Goal: Check status: Check status

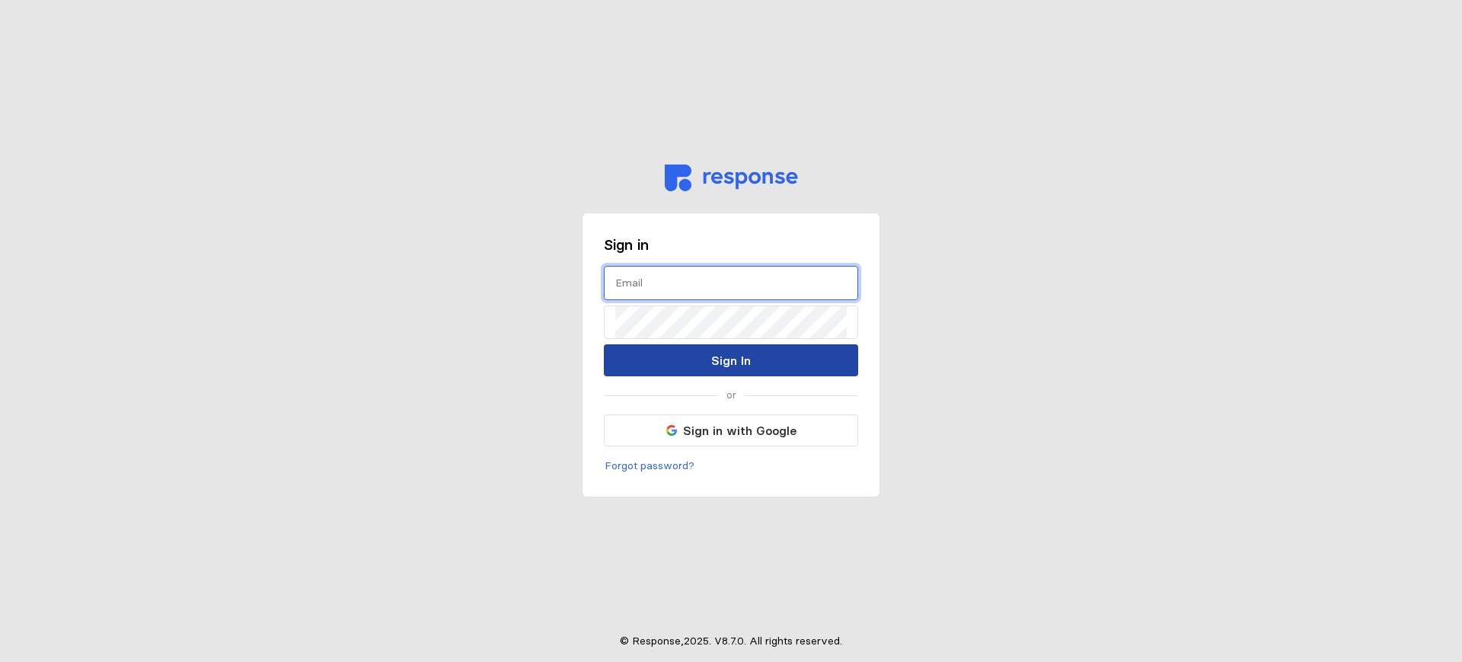
type input "[EMAIL_ADDRESS][DOMAIN_NAME]"
click at [723, 362] on p "Sign In" at bounding box center [731, 360] width 40 height 19
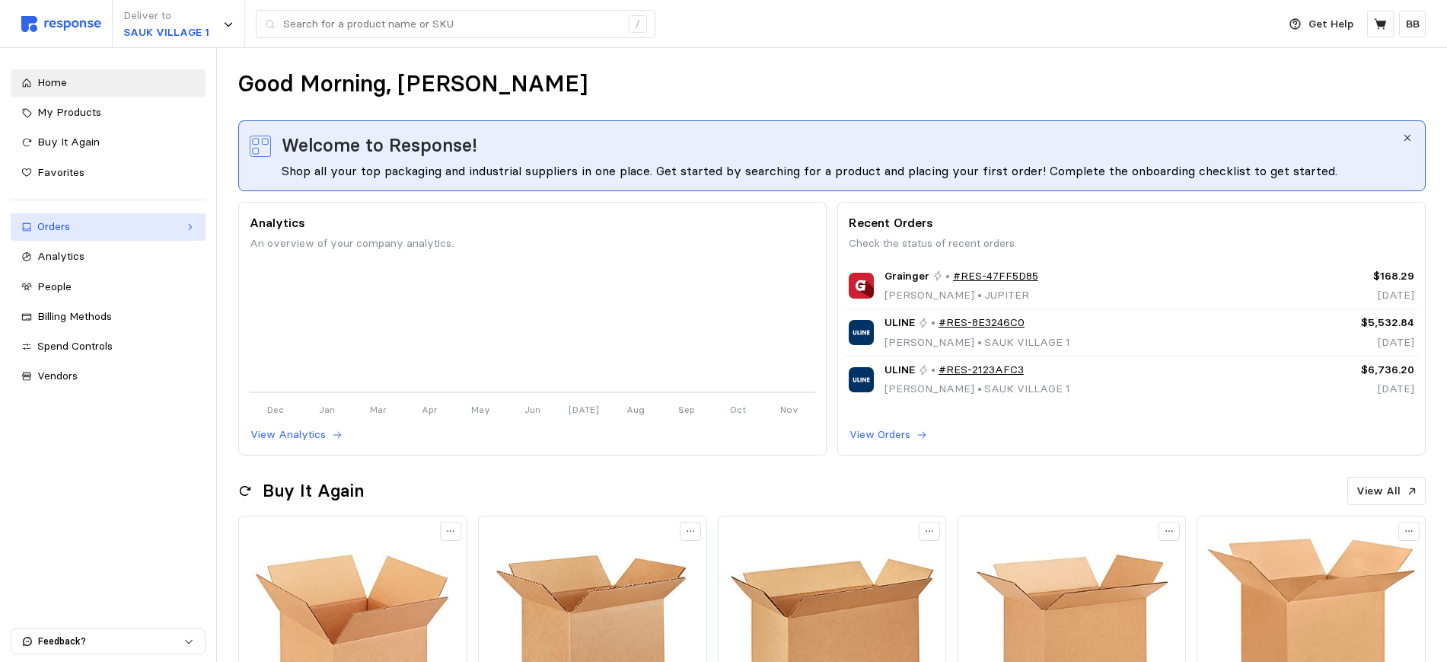
click at [83, 227] on div "Orders" at bounding box center [108, 227] width 142 height 17
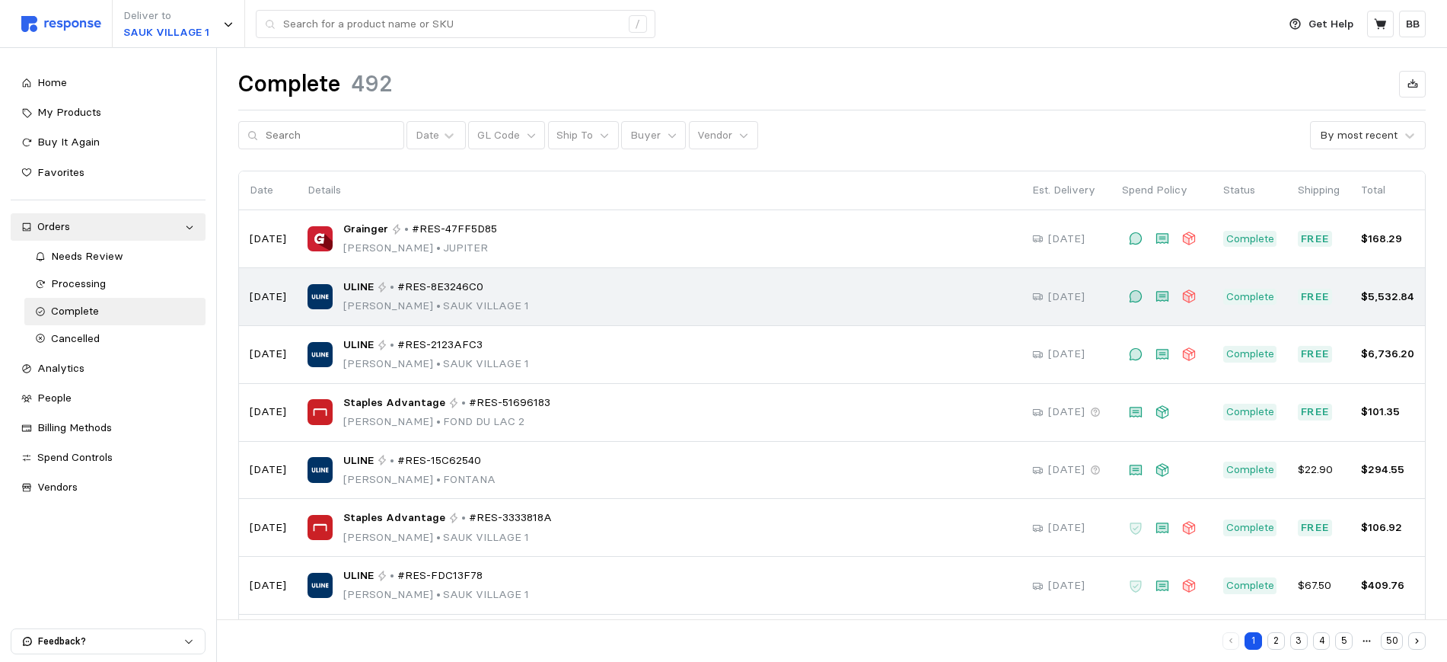
click at [466, 287] on span "#RES-8E3246C0" at bounding box center [440, 287] width 86 height 17
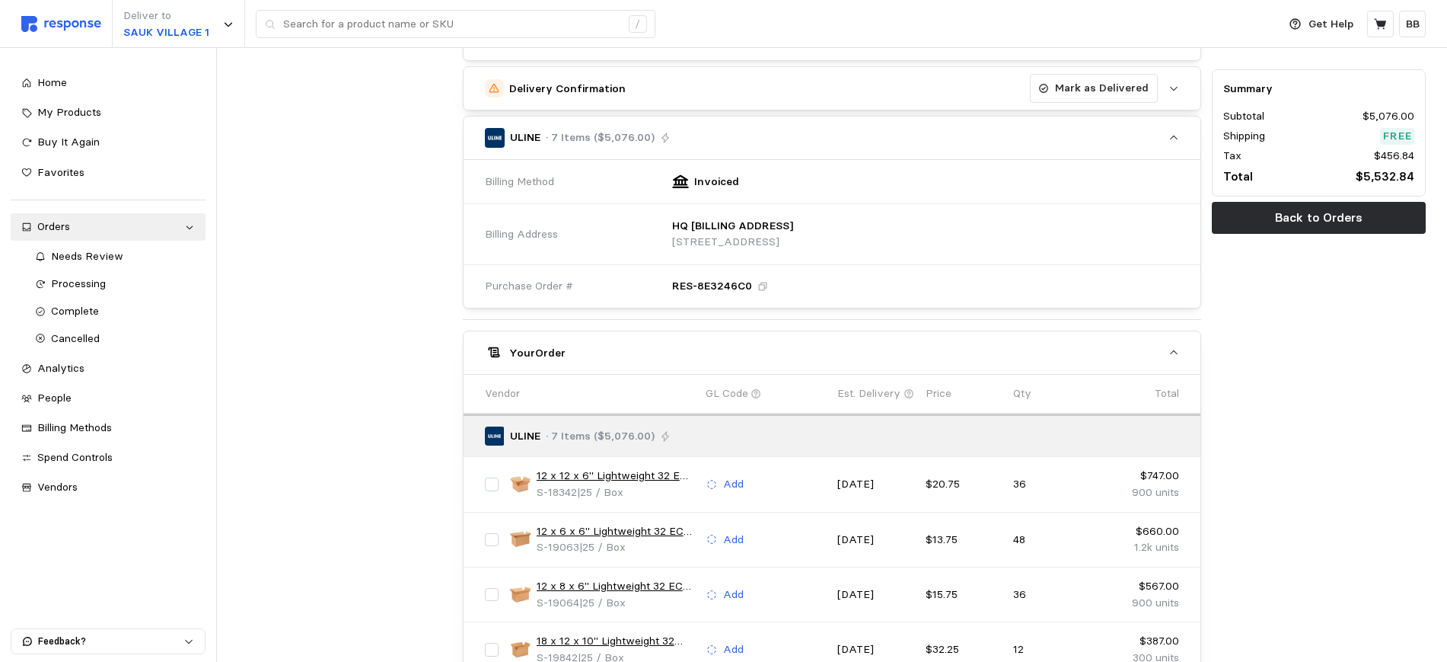
scroll to position [666, 0]
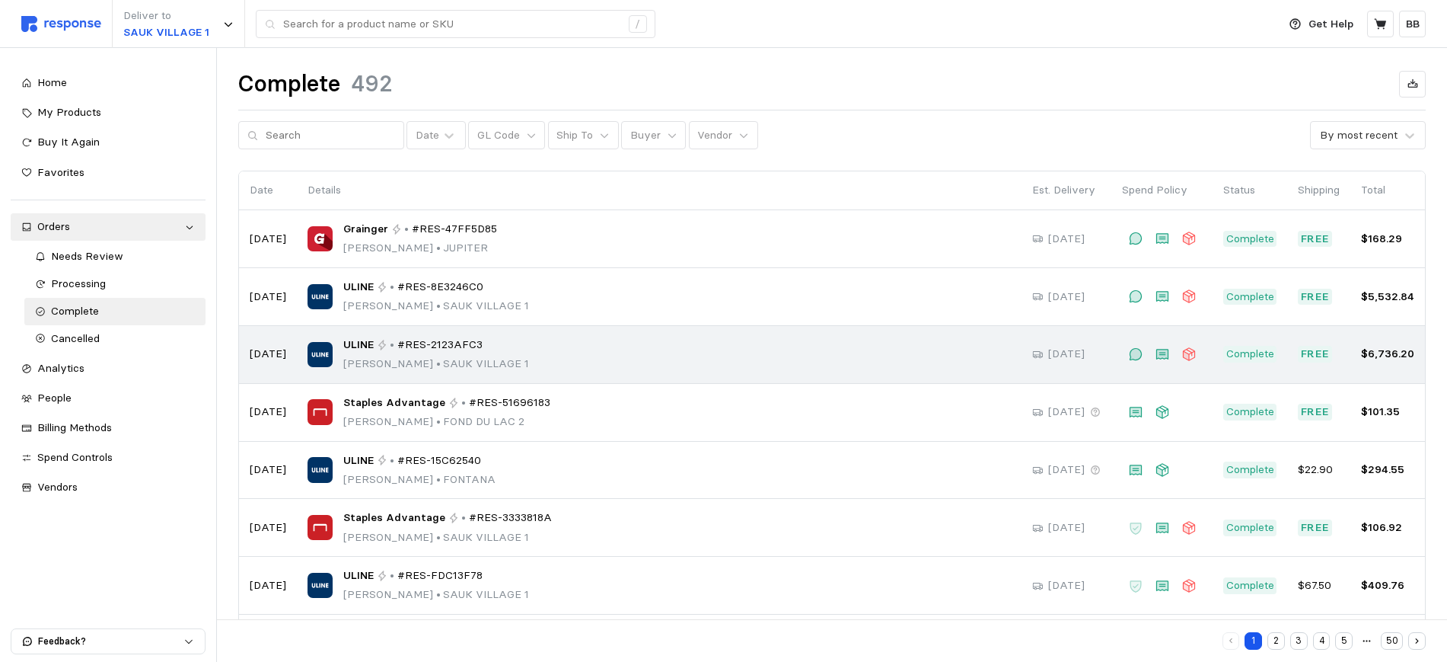
click at [449, 344] on span "#RES-2123AFC3" at bounding box center [439, 345] width 85 height 17
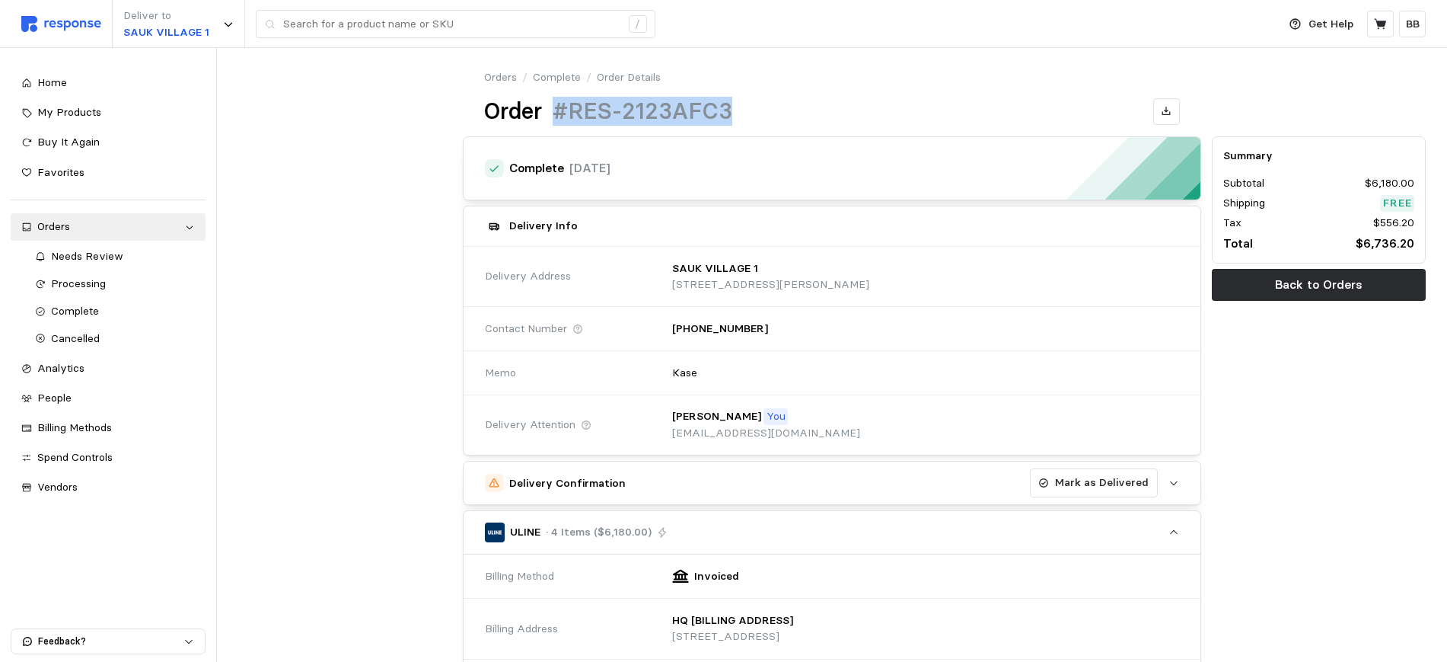
drag, startPoint x: 749, startPoint y: 110, endPoint x: 557, endPoint y: 117, distance: 192.8
click at [557, 117] on div "Order #RES-2123AFC3" at bounding box center [832, 112] width 696 height 30
copy h1 "#RES-2123AFC3"
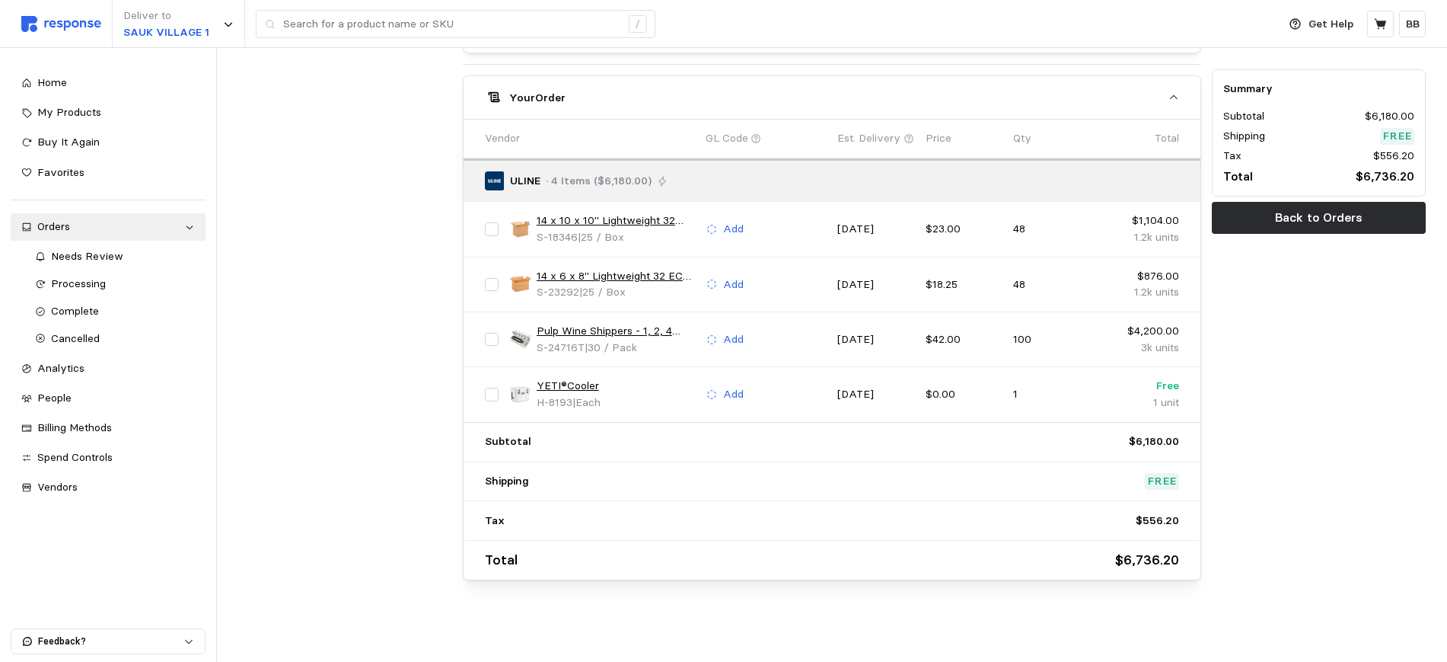
scroll to position [653, 0]
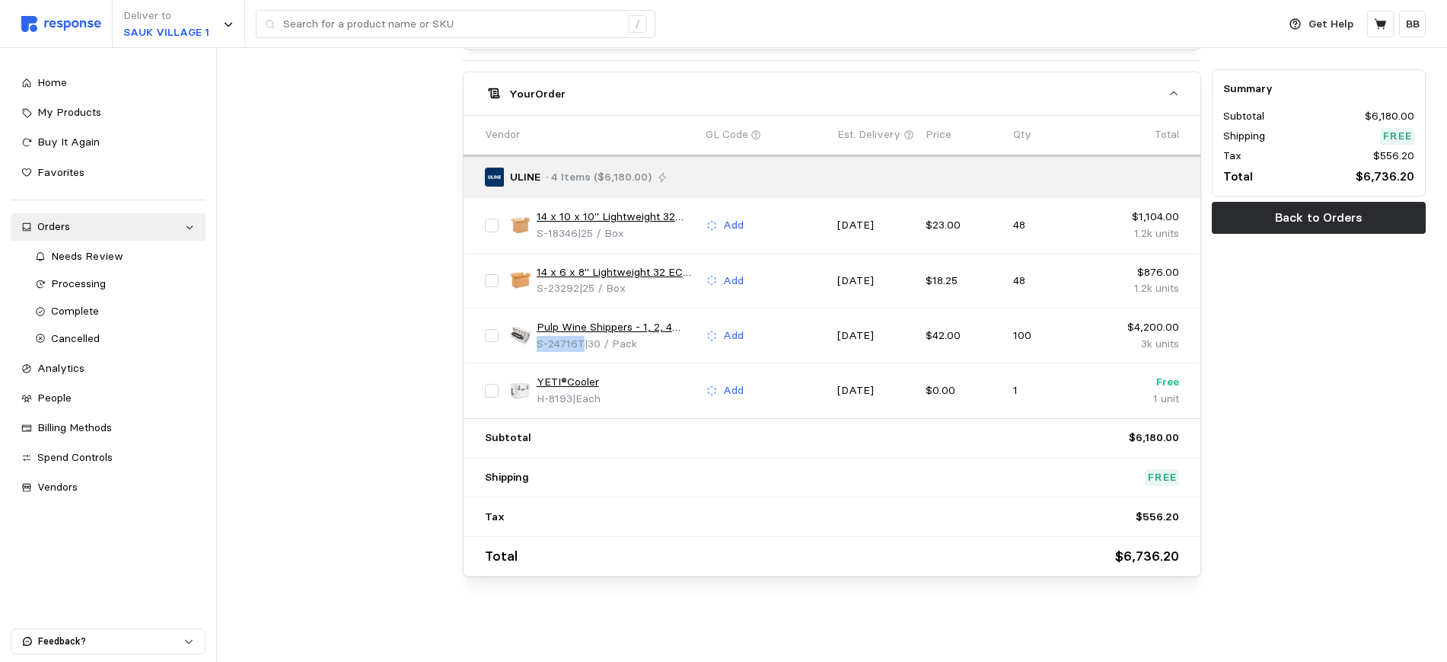
drag, startPoint x: 582, startPoint y: 345, endPoint x: 535, endPoint y: 346, distance: 47.2
click at [535, 346] on div "Pulp Wine Shippers - 1, 2, 4 Bottle Trays S-24716T | 30 / Pack" at bounding box center [602, 335] width 186 height 33
copy span "S-24716T"
